Goal: Task Accomplishment & Management: Use online tool/utility

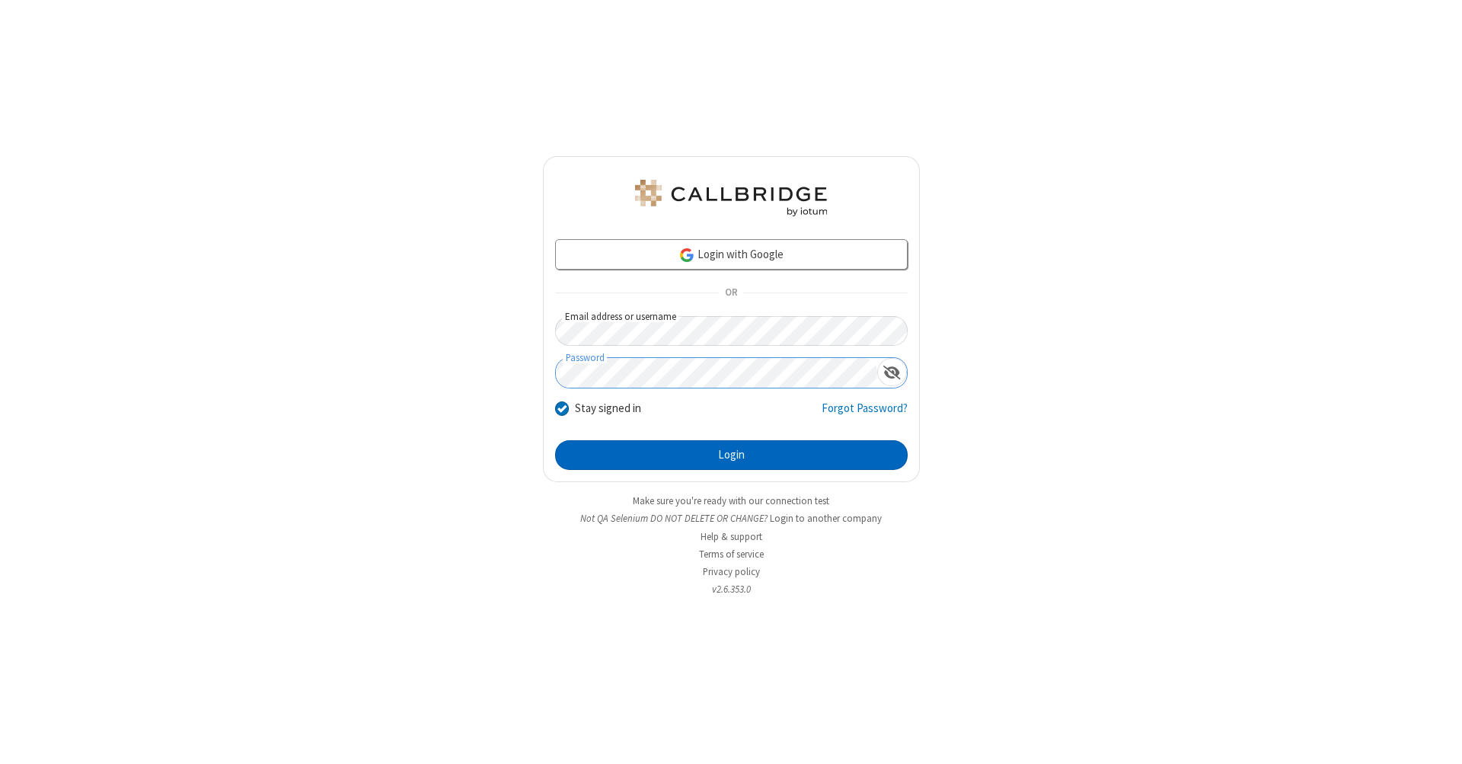
click at [731, 455] on button "Login" at bounding box center [731, 455] width 352 height 30
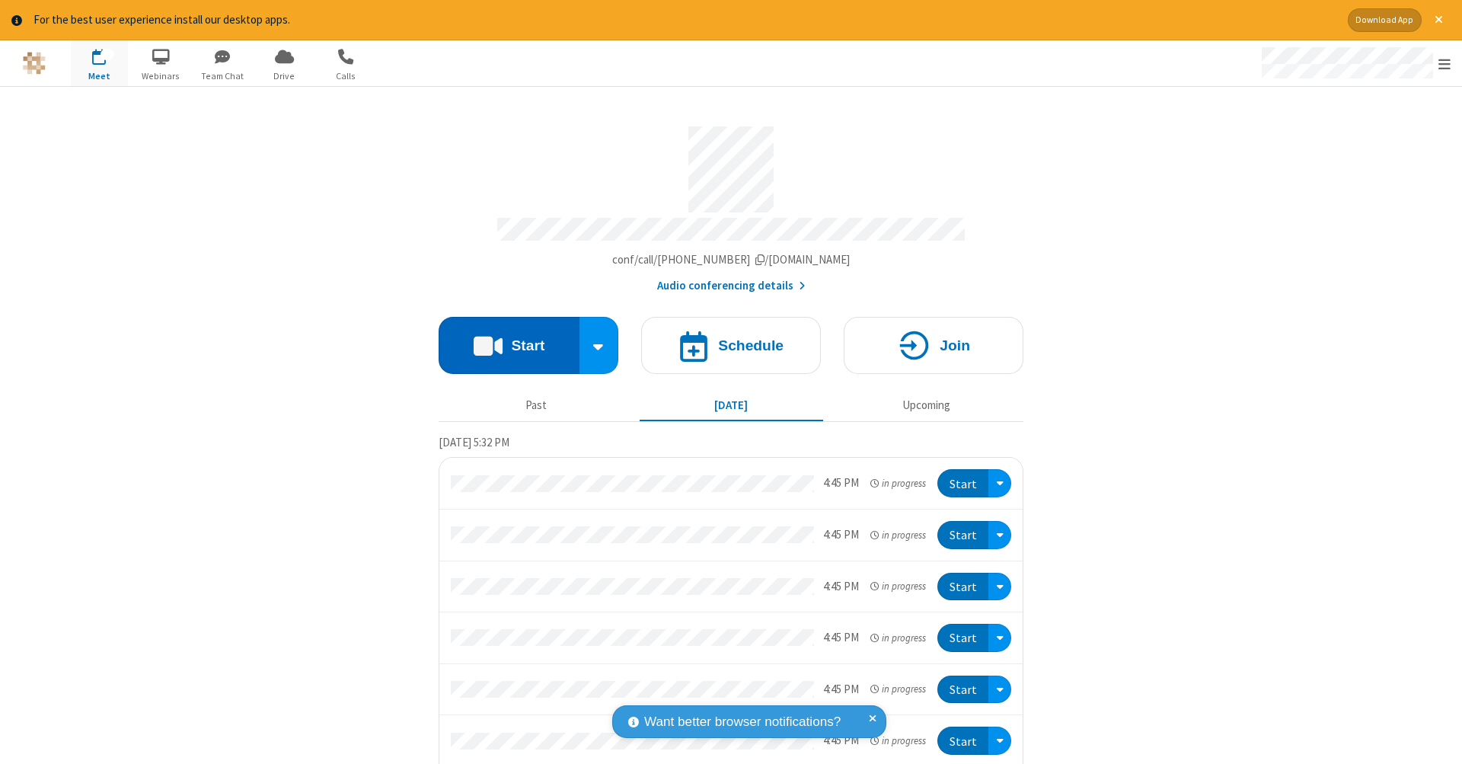
click at [502, 337] on button "Start" at bounding box center [509, 345] width 141 height 57
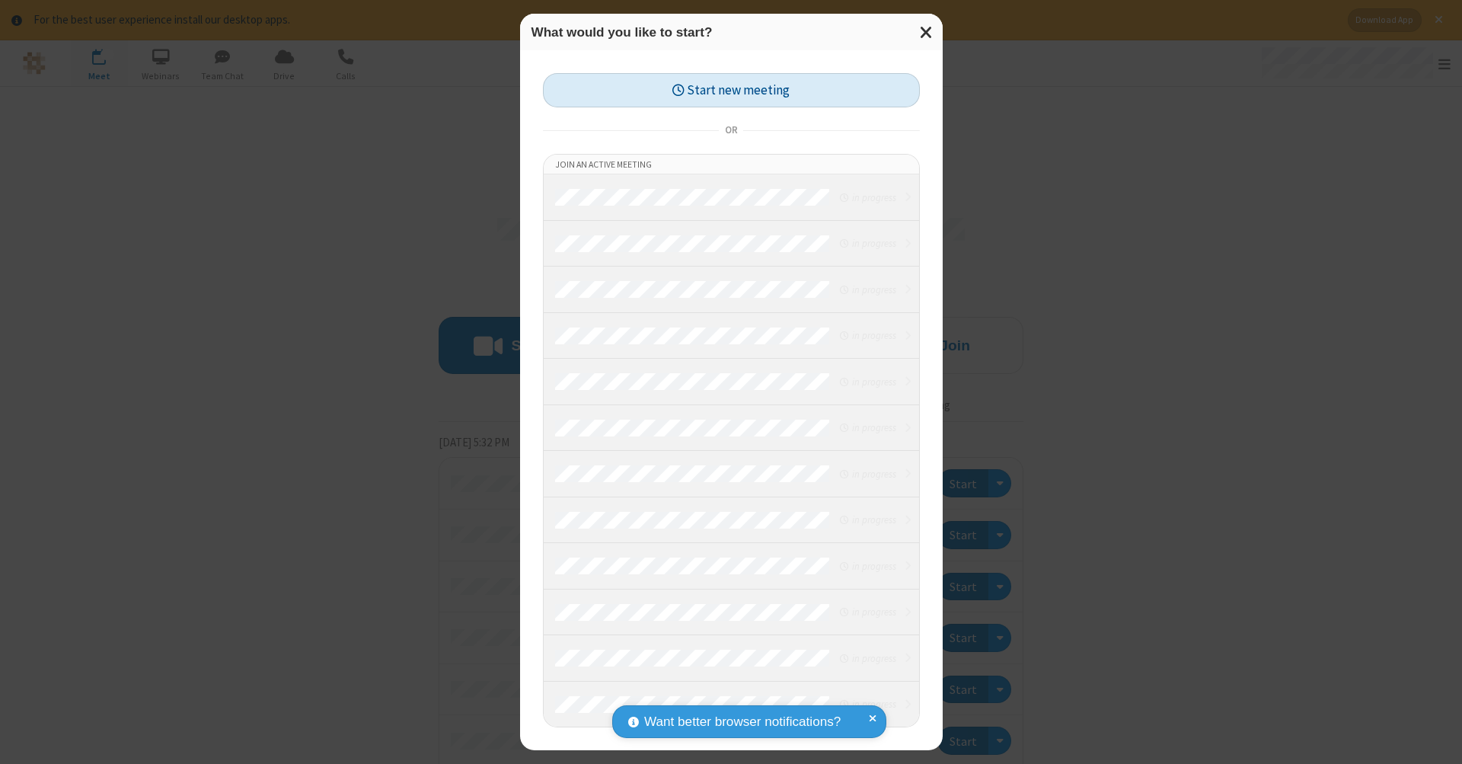
click at [731, 90] on button "Start new meeting" at bounding box center [731, 90] width 377 height 34
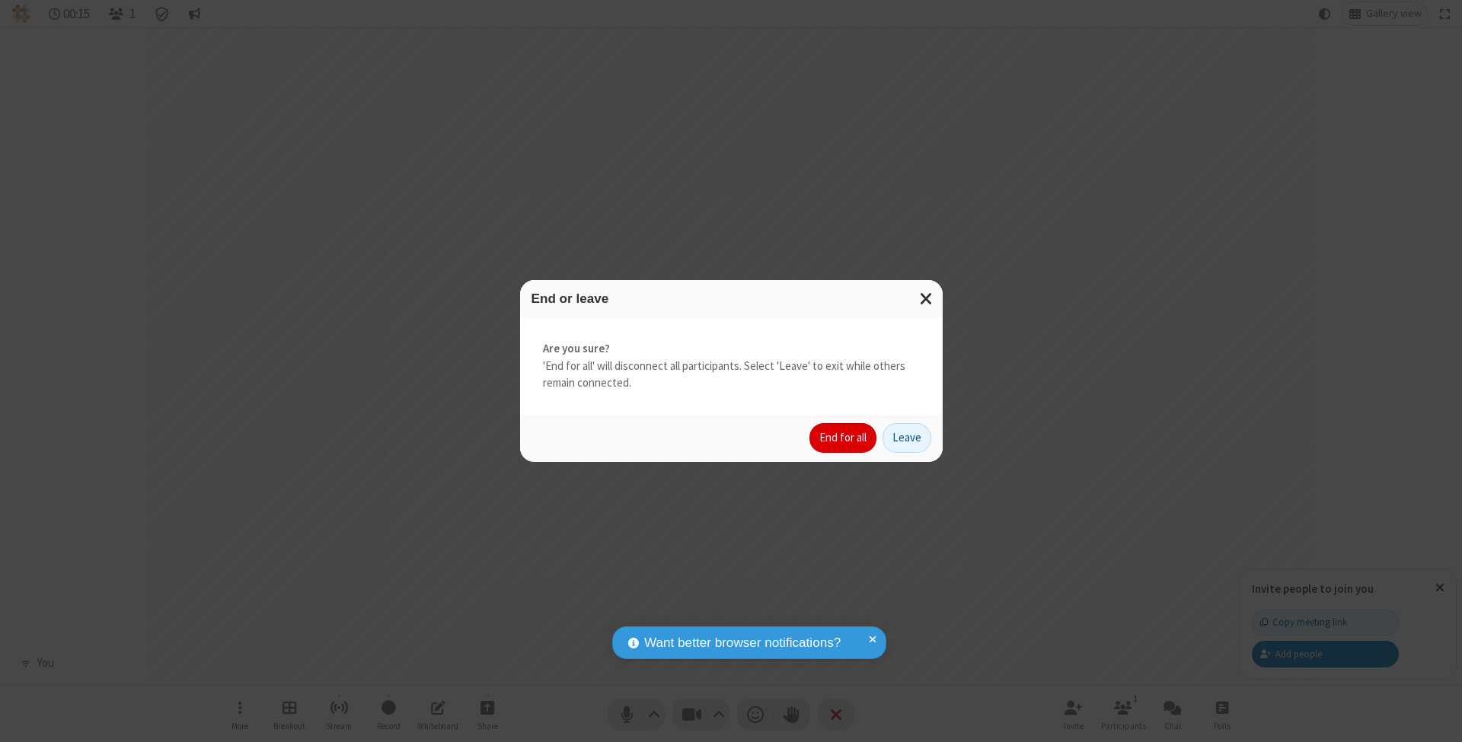
click at [844, 437] on button "End for all" at bounding box center [842, 438] width 67 height 30
